Goal: Information Seeking & Learning: Learn about a topic

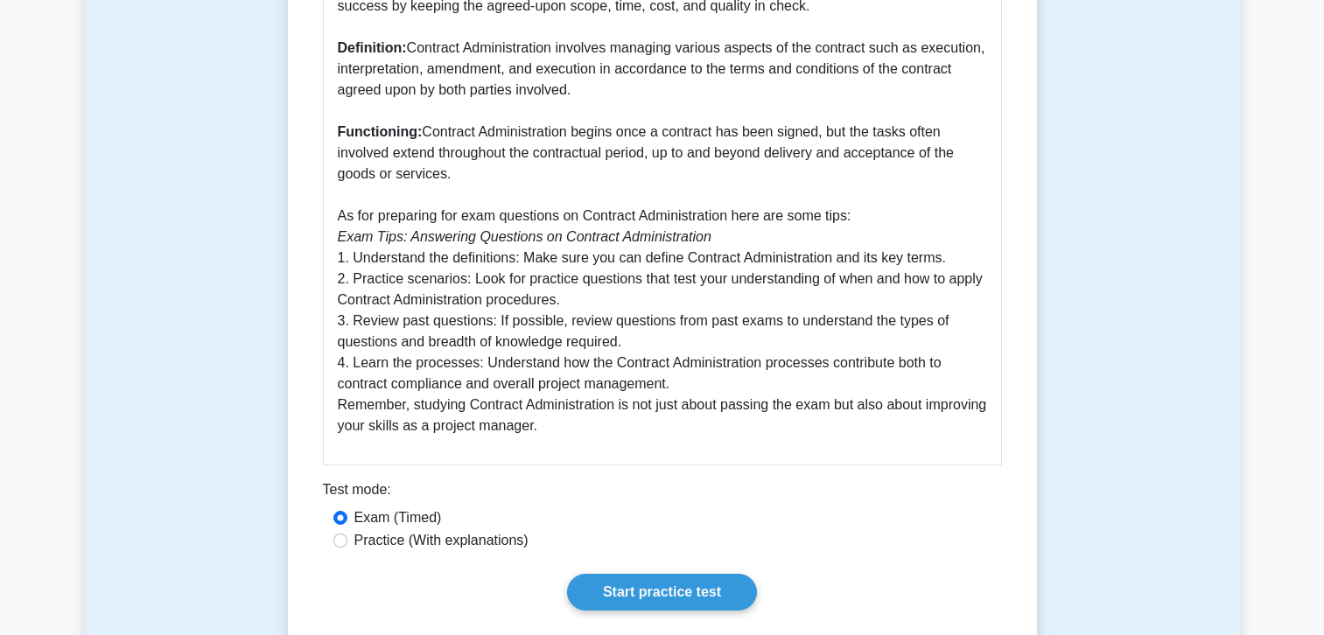
scroll to position [840, 0]
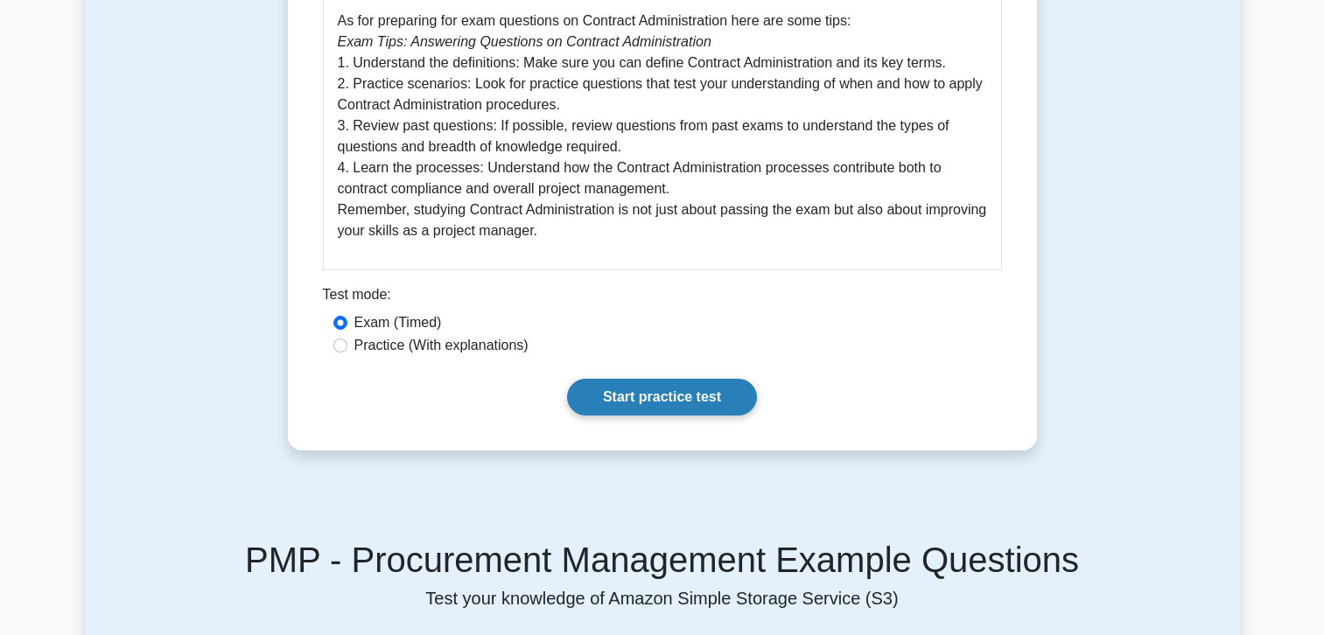
click at [664, 414] on link "Start practice test" at bounding box center [662, 397] width 190 height 37
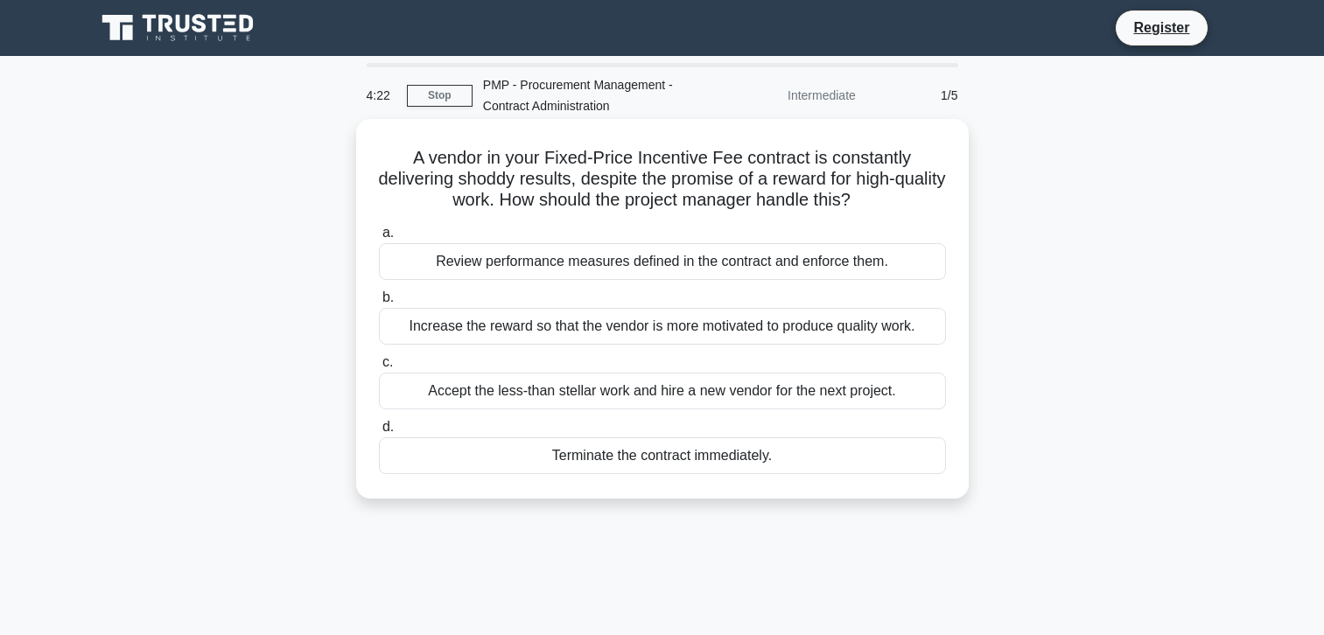
click at [486, 264] on div "Review performance measures defined in the contract and enforce them." at bounding box center [662, 261] width 567 height 37
click at [379, 239] on input "a. Review performance measures defined in the contract and enforce them." at bounding box center [379, 233] width 0 height 11
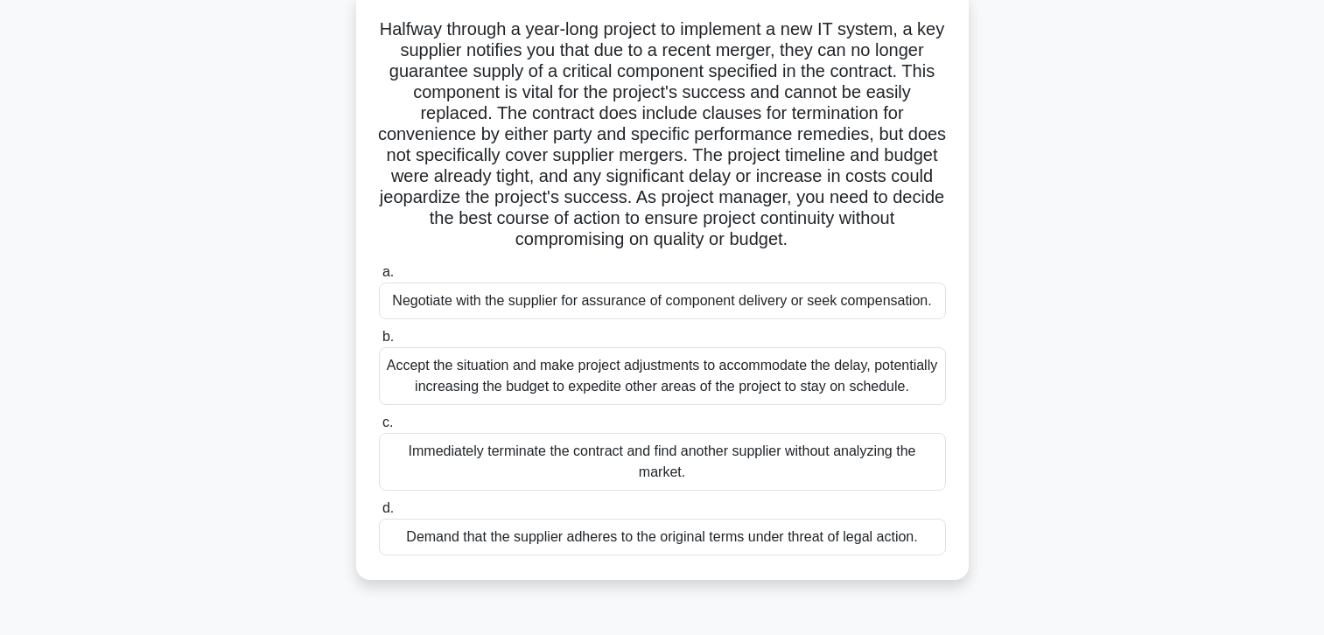
scroll to position [88, 0]
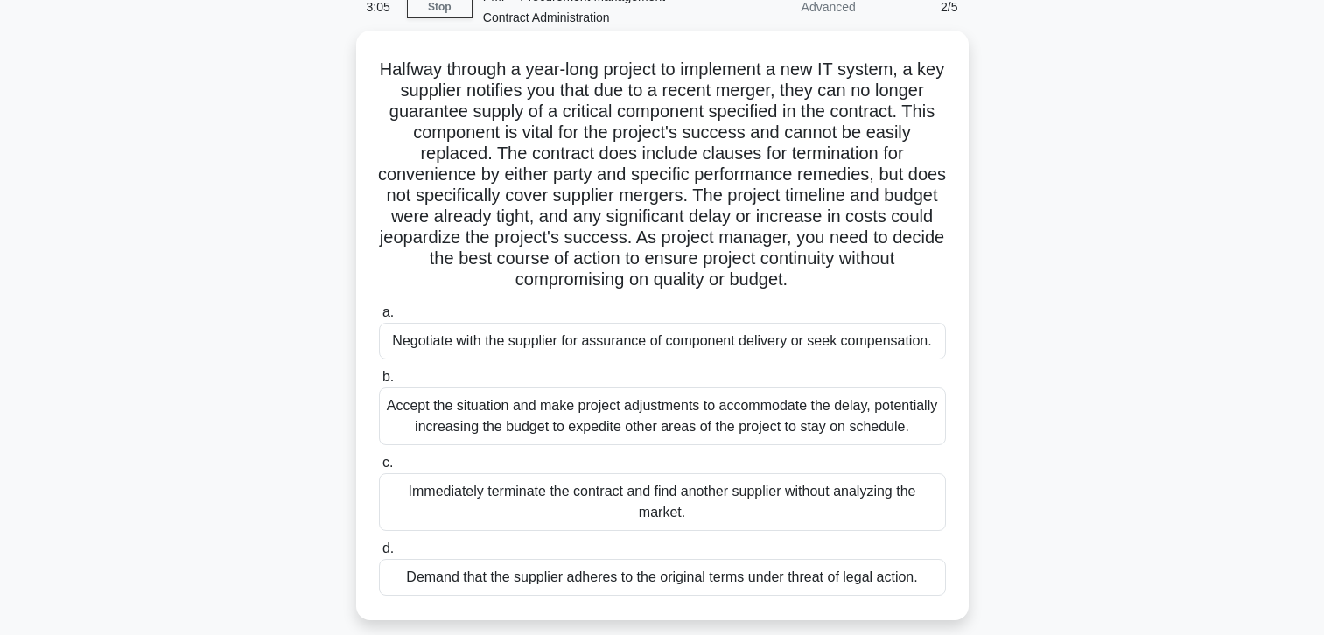
click at [446, 360] on div "Negotiate with the supplier for assurance of component delivery or seek compens…" at bounding box center [662, 341] width 567 height 37
click at [379, 319] on input "a. Negotiate with the supplier for assurance of component delivery or seek comp…" at bounding box center [379, 312] width 0 height 11
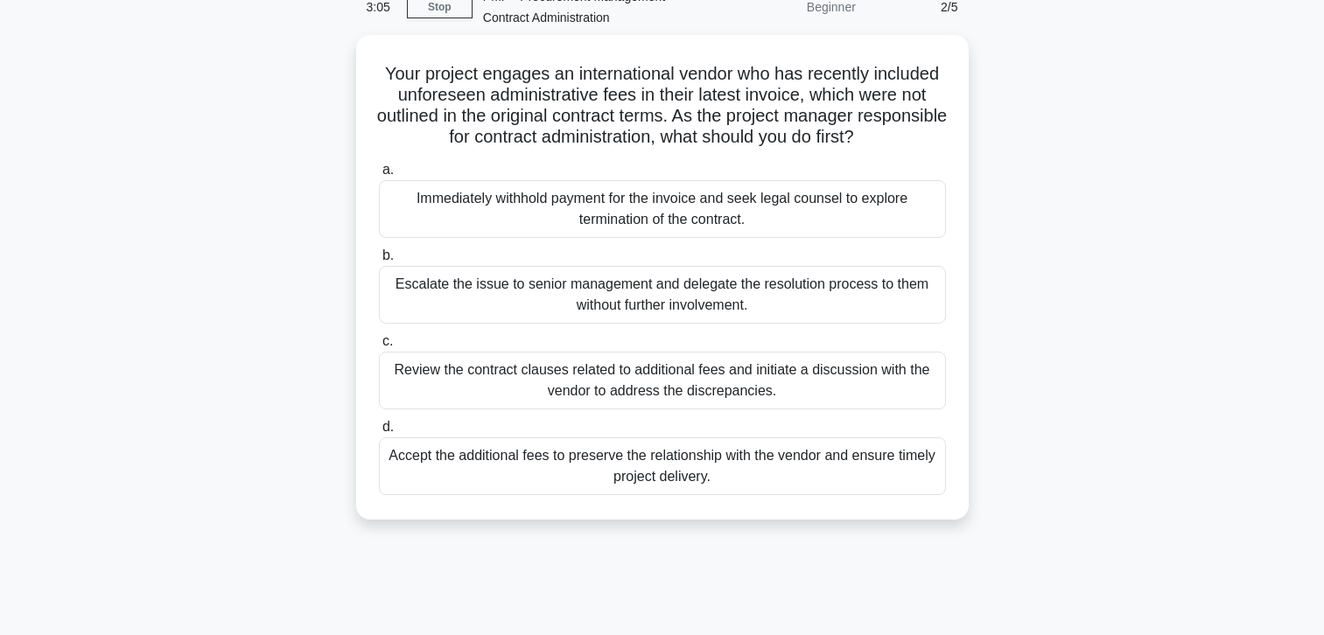
scroll to position [0, 0]
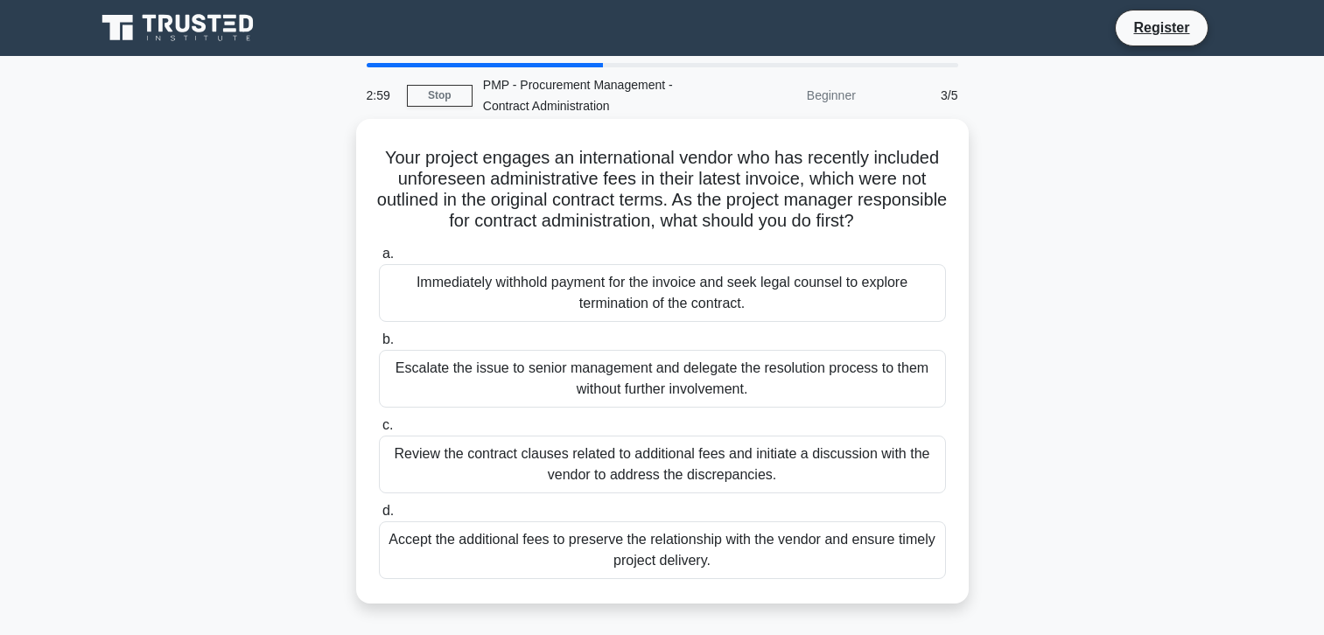
click at [516, 392] on div "Escalate the issue to senior management and delegate the resolution process to …" at bounding box center [662, 379] width 567 height 58
click at [379, 346] on input "b. Escalate the issue to senior management and delegate the resolution process …" at bounding box center [379, 339] width 0 height 11
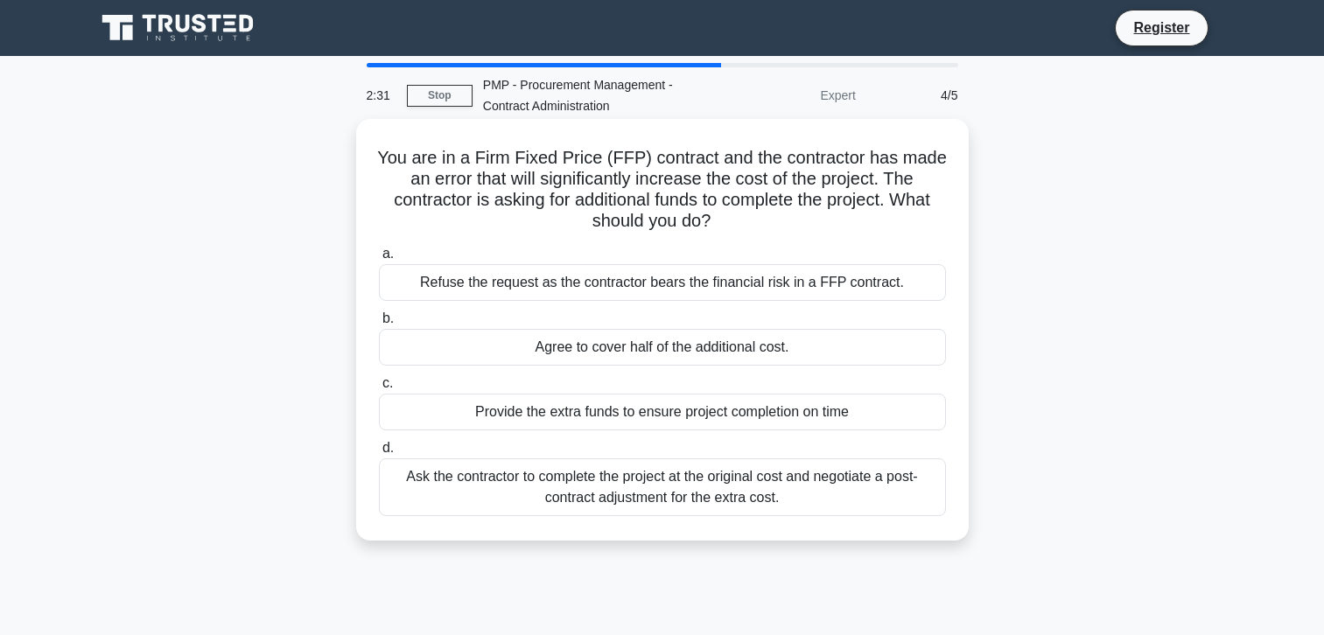
click at [572, 278] on div "Refuse the request as the contractor bears the financial risk in a FFP contract." at bounding box center [662, 282] width 567 height 37
click at [379, 260] on input "a. Refuse the request as the contractor bears the financial risk in a FFP contr…" at bounding box center [379, 254] width 0 height 11
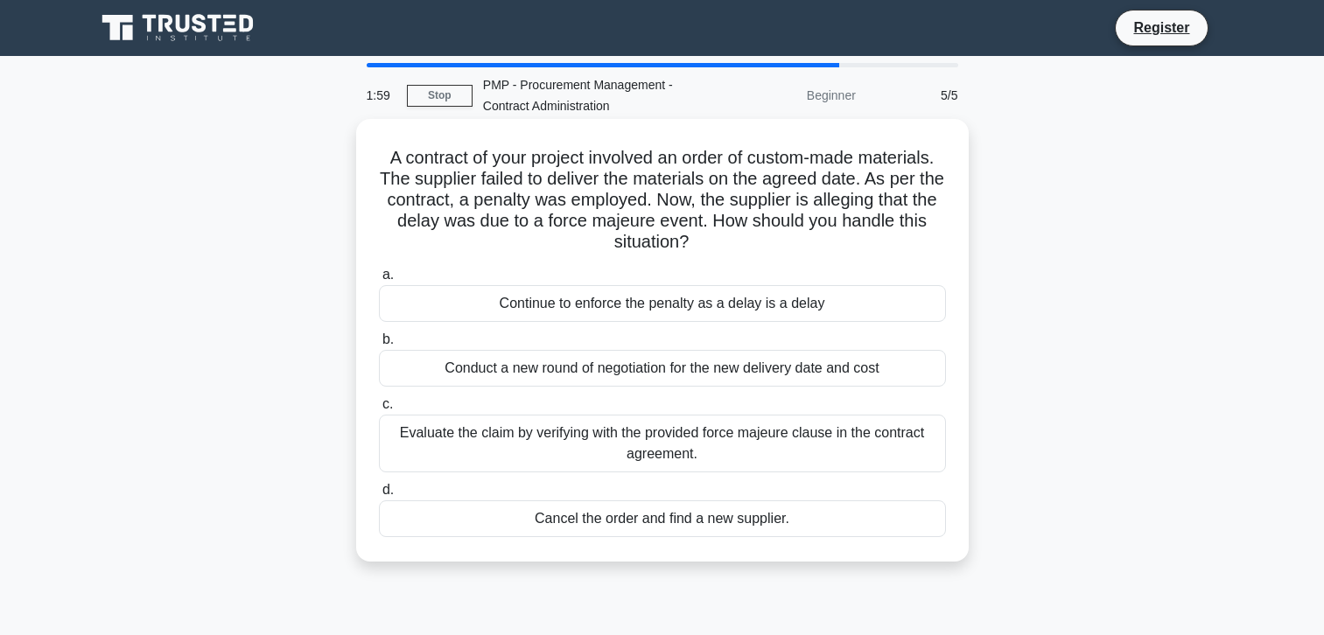
click at [607, 439] on div "Evaluate the claim by verifying with the provided force majeure clause in the c…" at bounding box center [662, 444] width 567 height 58
click at [379, 411] on input "c. Evaluate the claim by verifying with the provided force majeure clause in th…" at bounding box center [379, 404] width 0 height 11
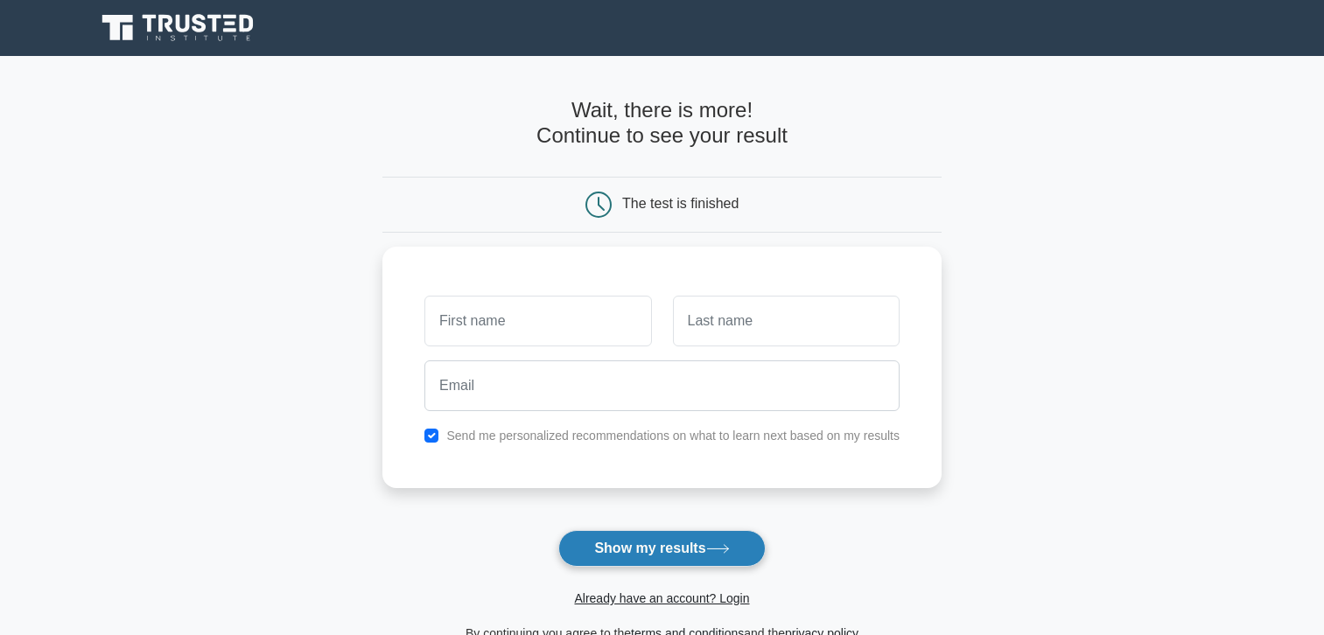
click at [697, 542] on button "Show my results" at bounding box center [661, 548] width 207 height 37
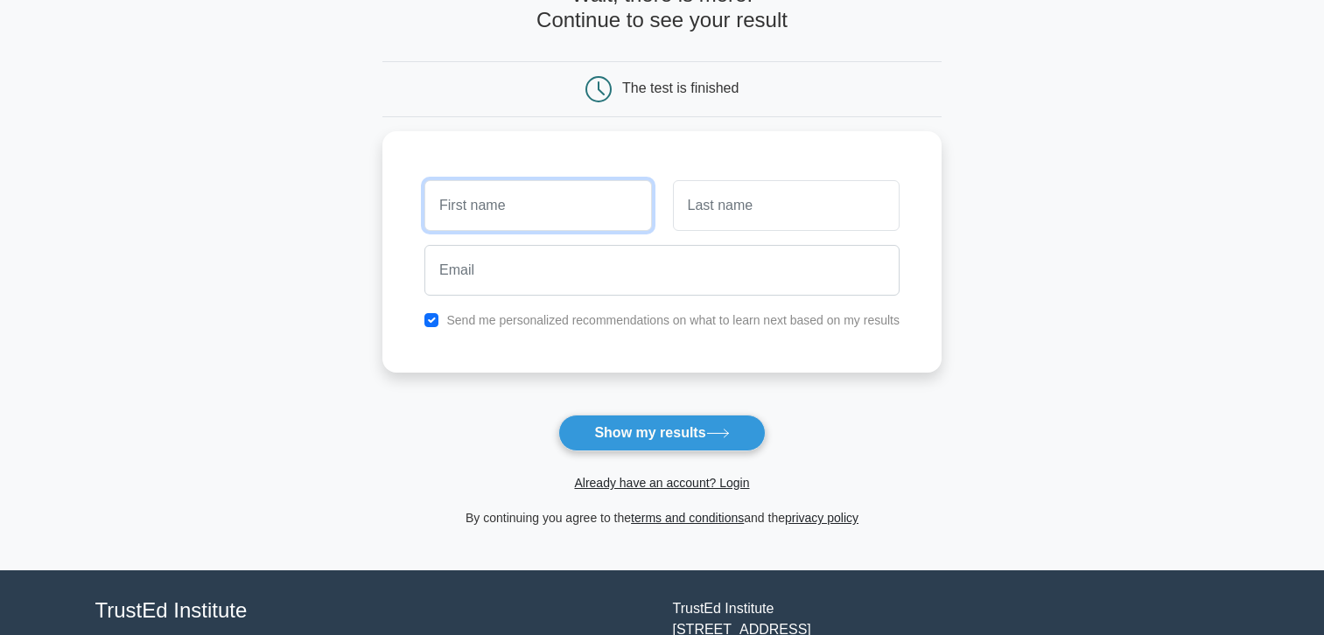
scroll to position [68, 0]
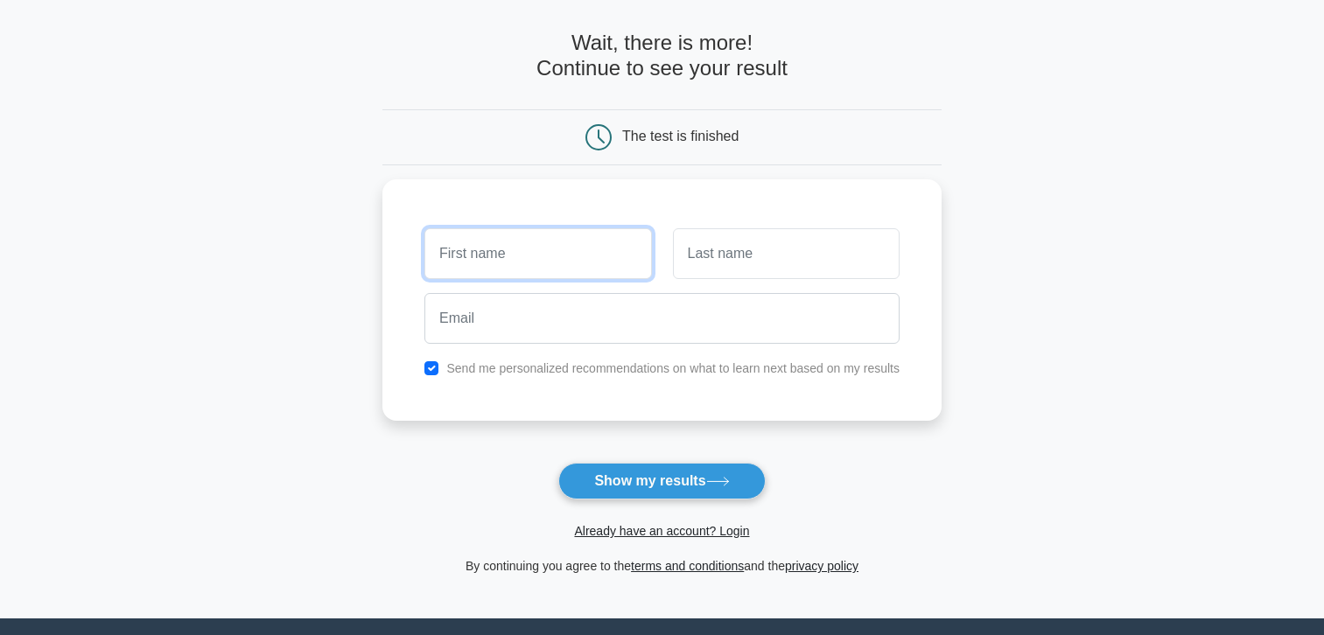
scroll to position [68, 0]
